Goal: Find specific page/section: Find specific page/section

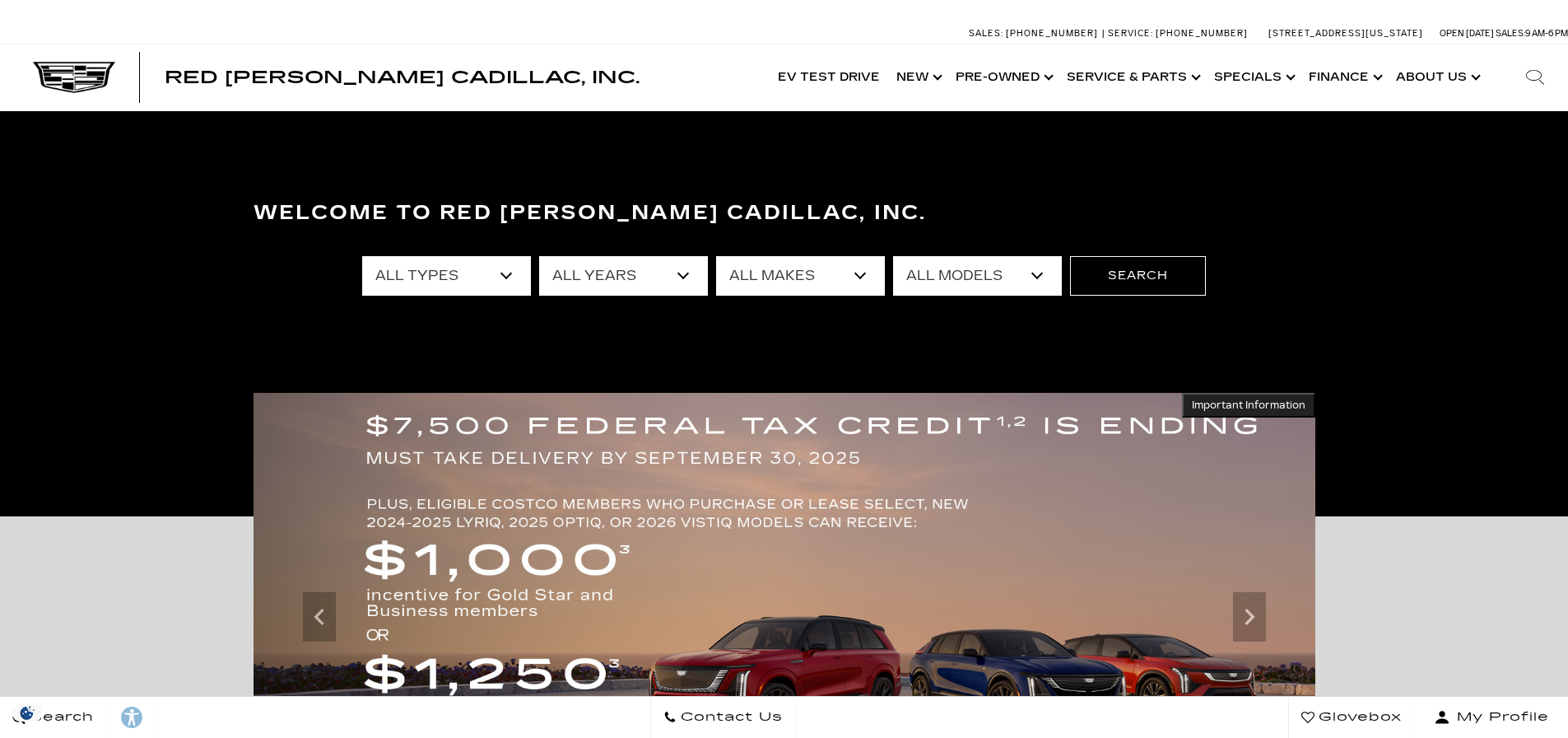
click at [943, 276] on select "All Models Colorado Crosstrek Crown Signia CT4 CT5 DTS Enclave EQE Equinox Esca…" at bounding box center [977, 276] width 169 height 39
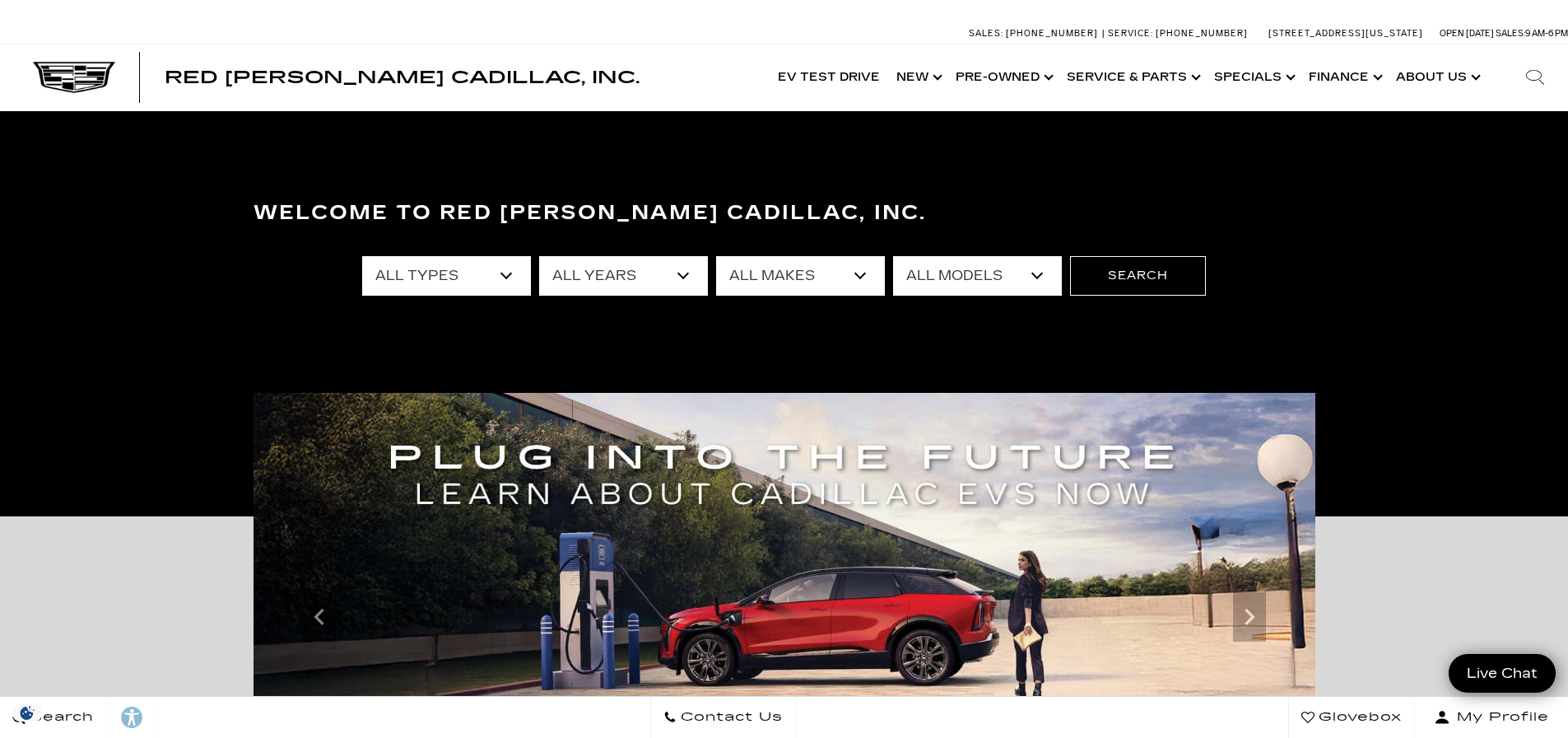
select select "Escalade ESV"
click at [893, 256] on select "All Models Colorado Crosstrek Crown Signia CT4 CT5 DTS Enclave EQE Equinox Esca…" at bounding box center [977, 276] width 169 height 39
click at [1109, 283] on button "Search" at bounding box center [1138, 276] width 136 height 39
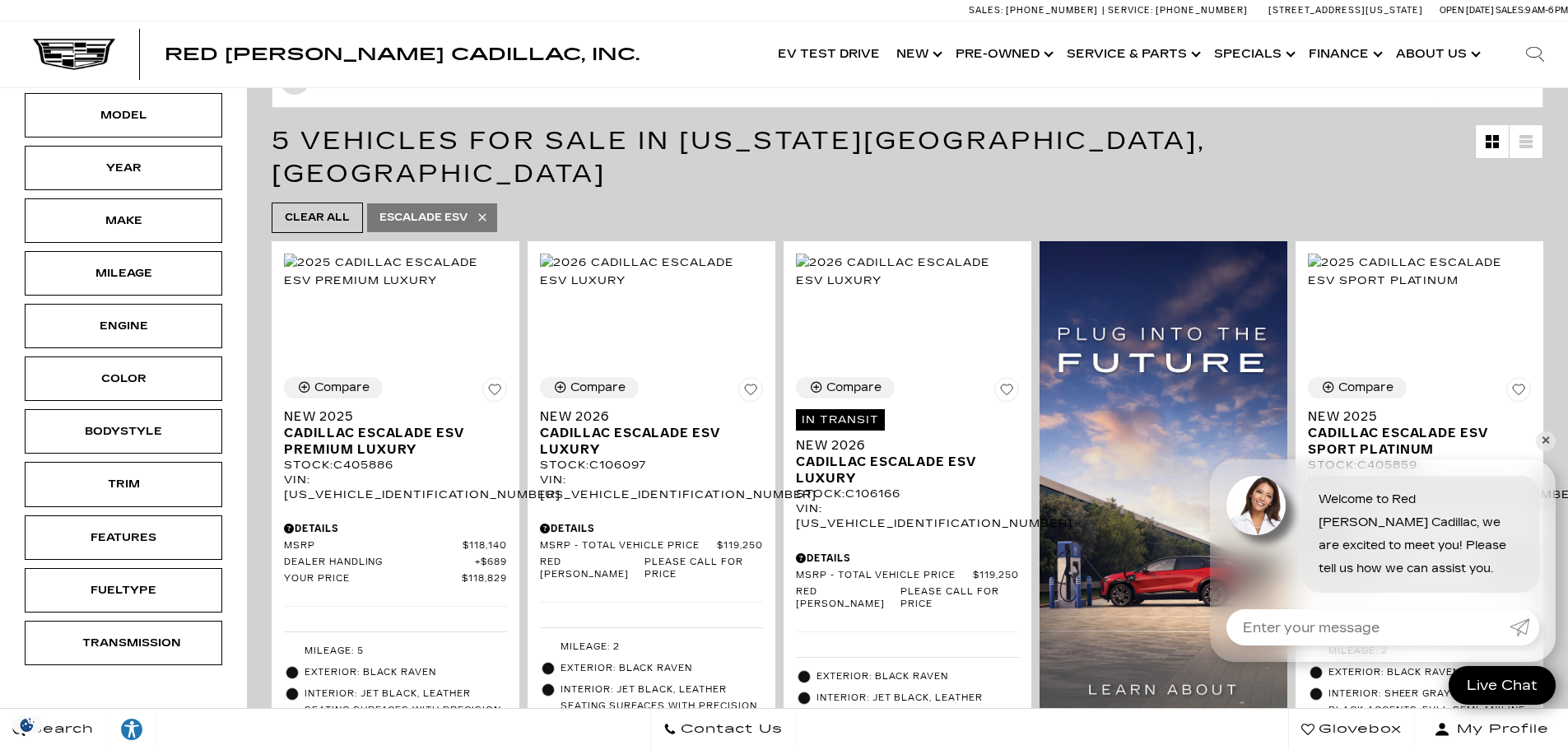
scroll to position [247, 0]
